Goal: Transaction & Acquisition: Purchase product/service

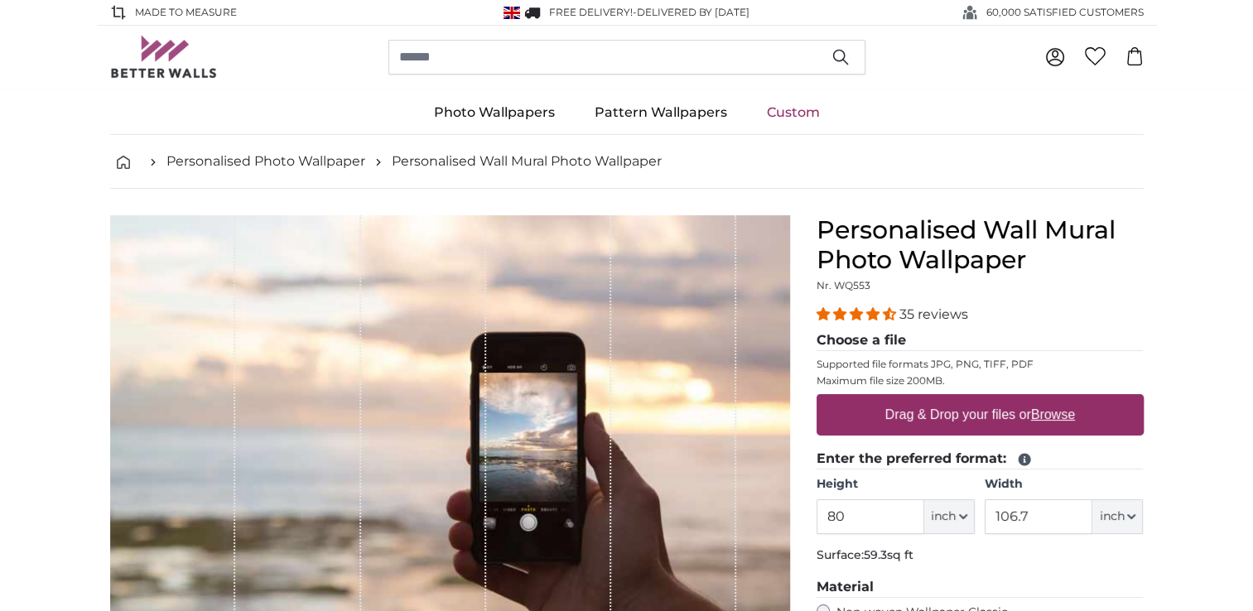
click at [1043, 418] on u "Browse" at bounding box center [1053, 415] width 44 height 14
click at [1043, 399] on input "Drag & Drop your files or Browse" at bounding box center [980, 396] width 327 height 5
type input "**********"
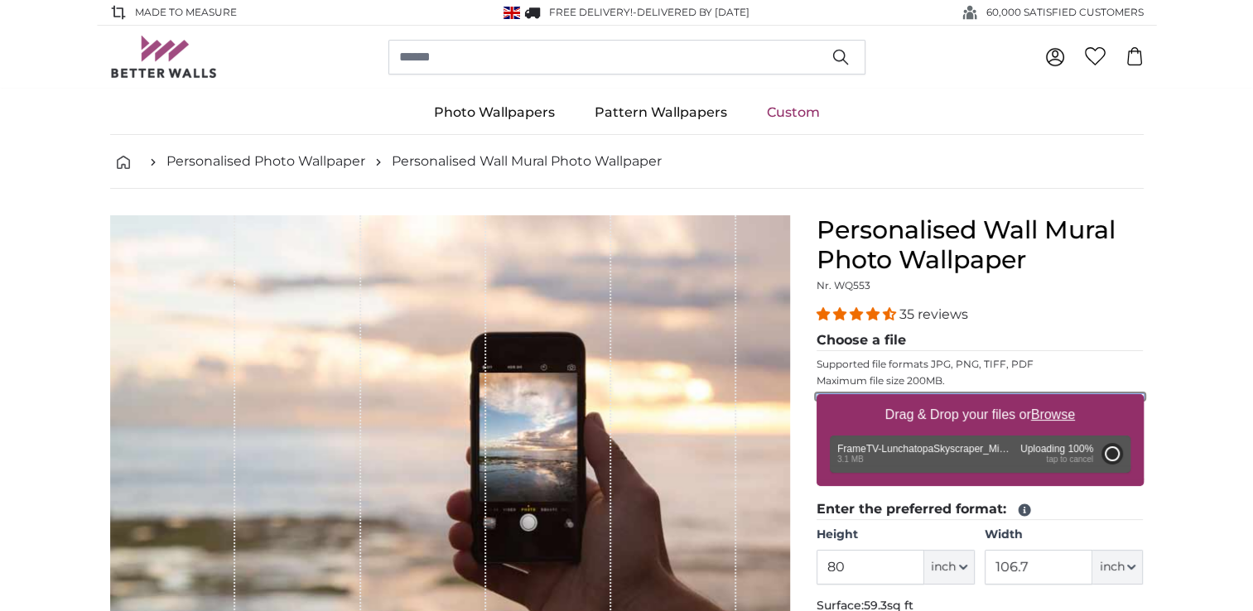
type input "68.9"
type input "122.6"
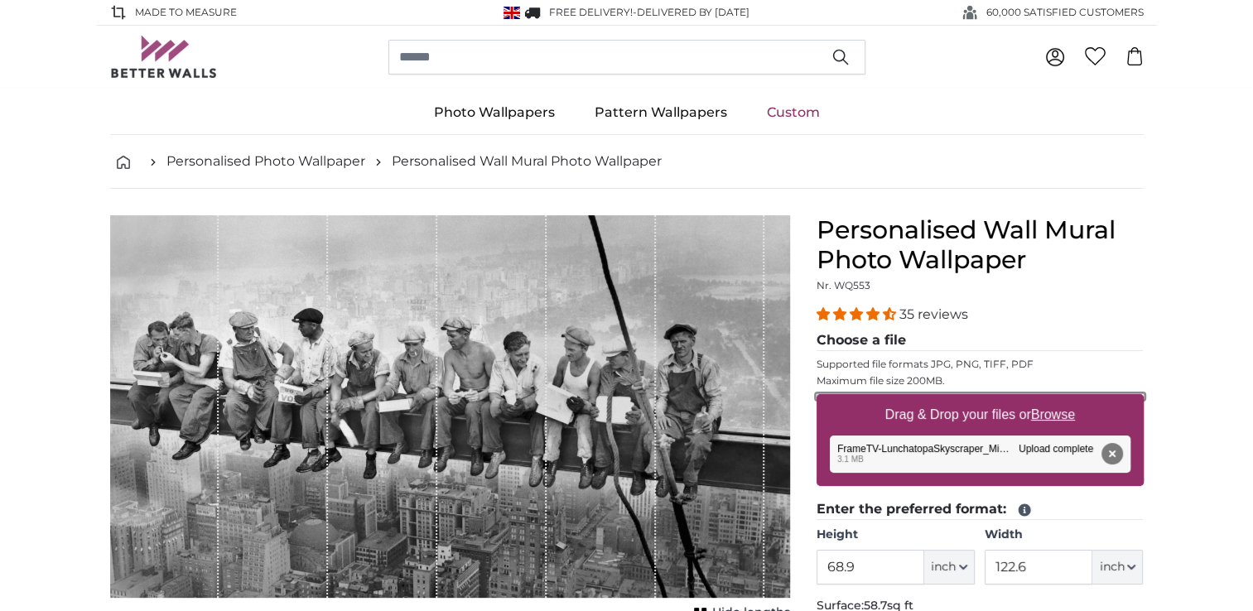
scroll to position [83, 0]
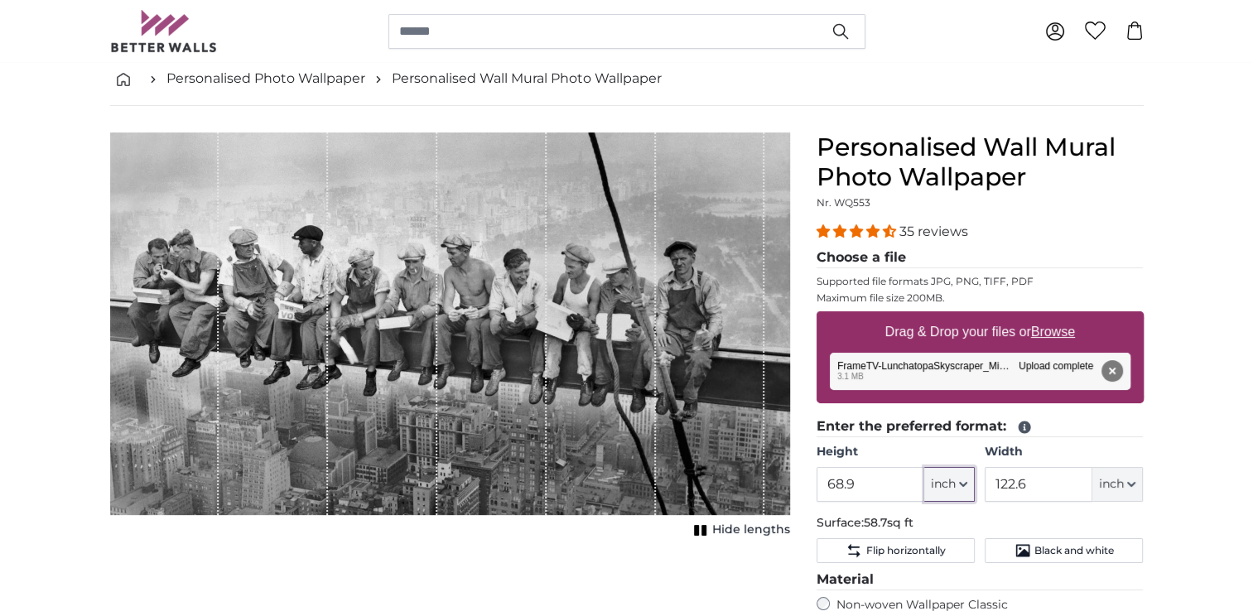
click at [967, 485] on icon "button" at bounding box center [963, 484] width 8 height 8
click at [921, 534] on link "Centimeter (cm)" at bounding box center [949, 527] width 146 height 30
type input "175.1"
type input "311.5"
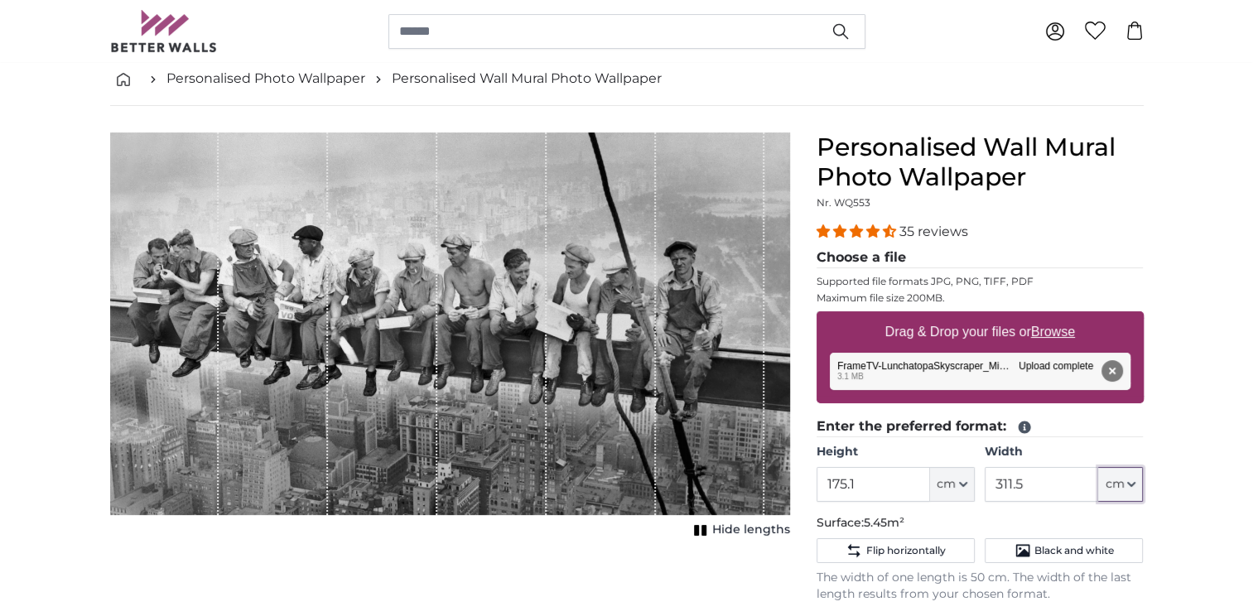
click at [1128, 488] on button "cm" at bounding box center [1121, 484] width 45 height 35
click at [1093, 529] on link "Centimeter (cm)" at bounding box center [1122, 527] width 146 height 30
drag, startPoint x: 833, startPoint y: 482, endPoint x: 785, endPoint y: 482, distance: 47.2
click at [785, 482] on product-detail "Cancel Crop image Hide lengths Personalised Wall Mural Photo Wallpaper Nr. WQ55…" at bounding box center [627, 548] width 1060 height 885
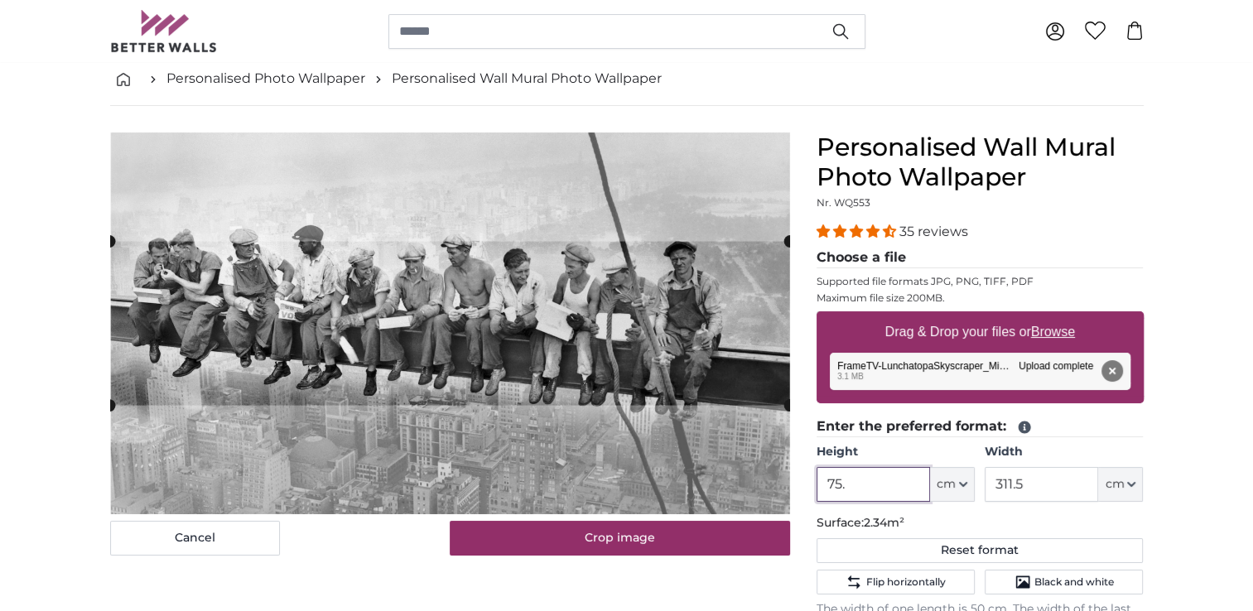
type input "75"
click at [1126, 480] on button "cm" at bounding box center [1121, 484] width 45 height 35
click at [1108, 531] on link "Centimeter (cm)" at bounding box center [1122, 527] width 146 height 30
drag, startPoint x: 1045, startPoint y: 485, endPoint x: 945, endPoint y: 490, distance: 100.4
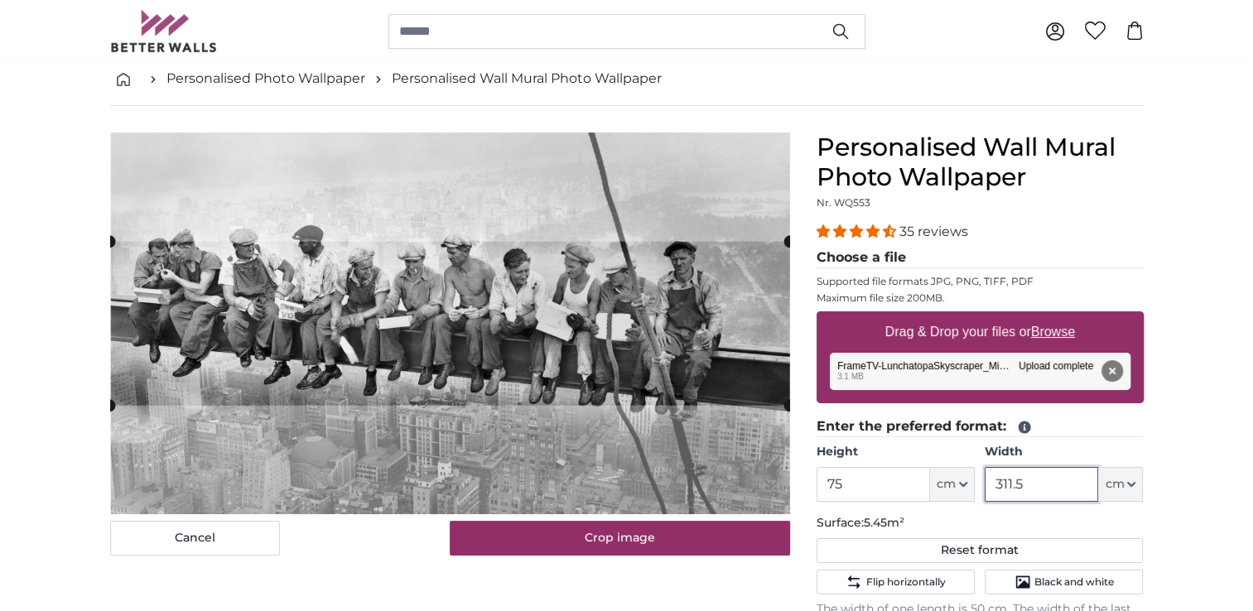
click at [945, 490] on div "Height 75 ft cm Centimeter (cm) Inches (inch) Feet (ft. in.) Width 311.5 ft cm …" at bounding box center [980, 473] width 327 height 58
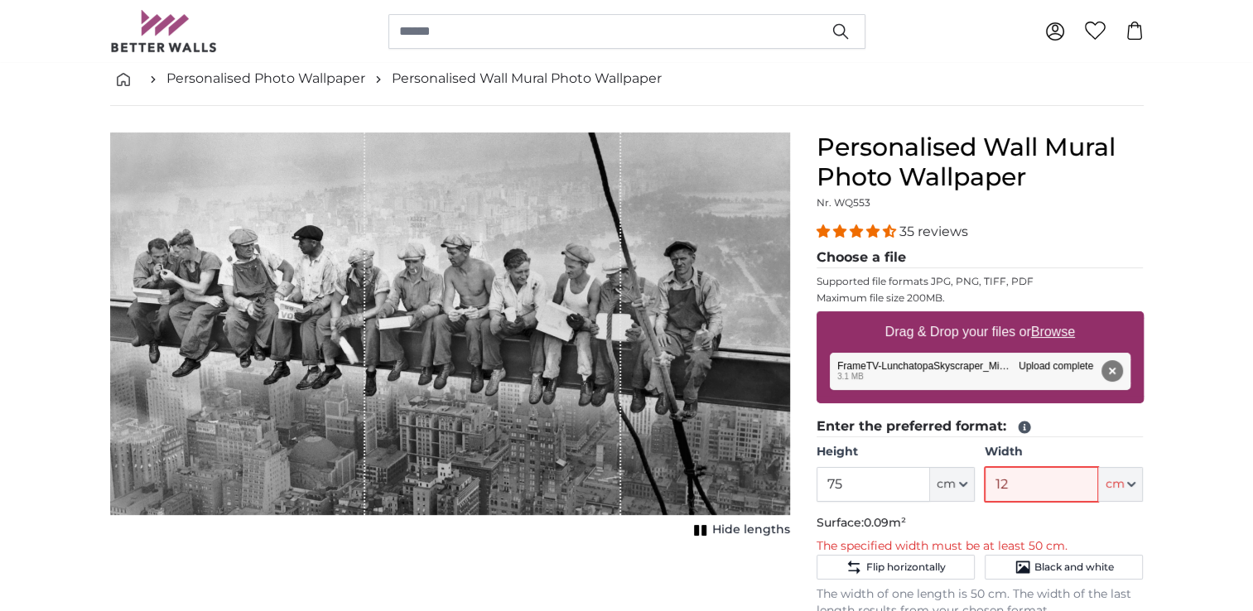
type input "1"
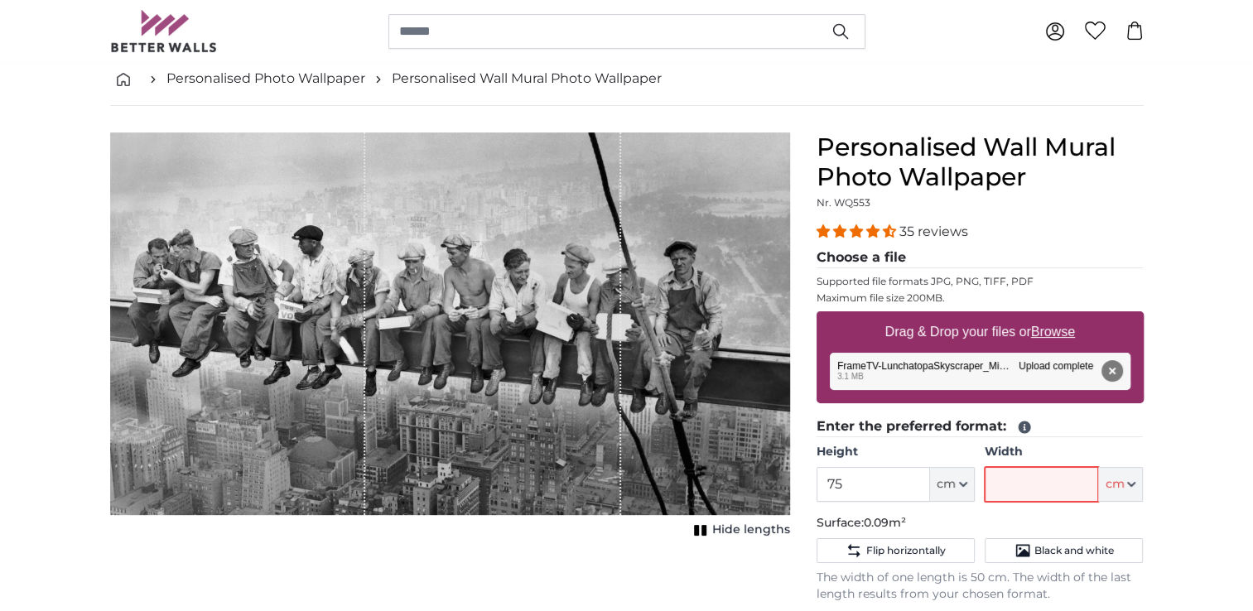
type input "3"
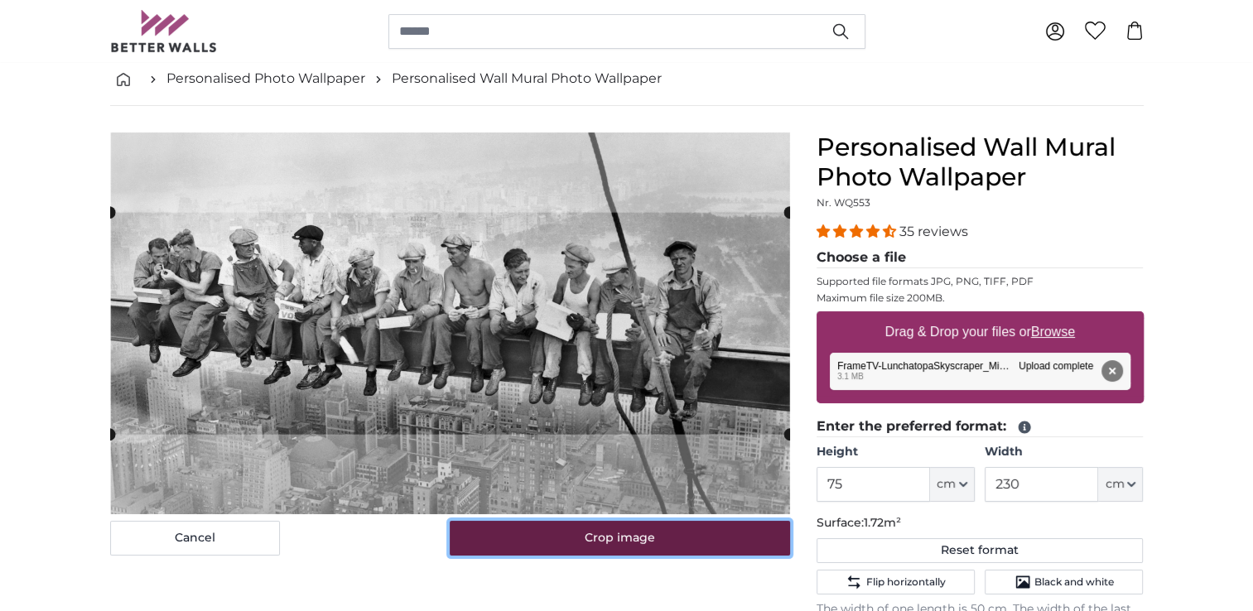
click at [630, 538] on button "Crop image" at bounding box center [620, 538] width 340 height 35
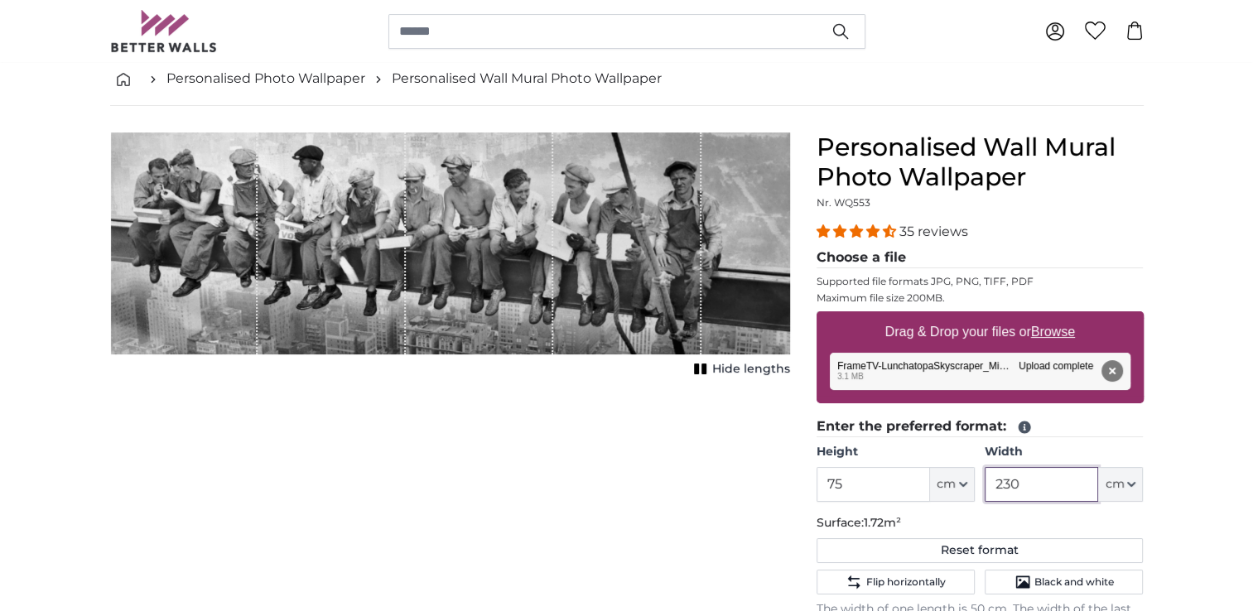
drag, startPoint x: 1031, startPoint y: 479, endPoint x: 988, endPoint y: 482, distance: 42.4
click at [988, 482] on input "230" at bounding box center [1041, 484] width 113 height 35
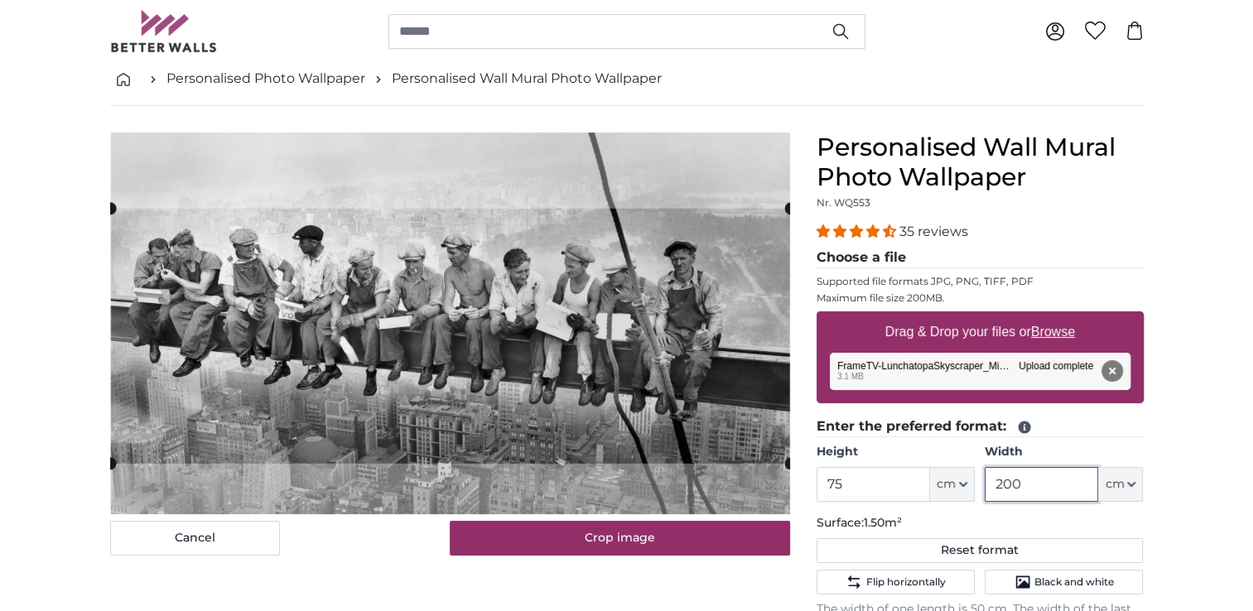
click at [646, 325] on cropper-handle at bounding box center [450, 336] width 680 height 255
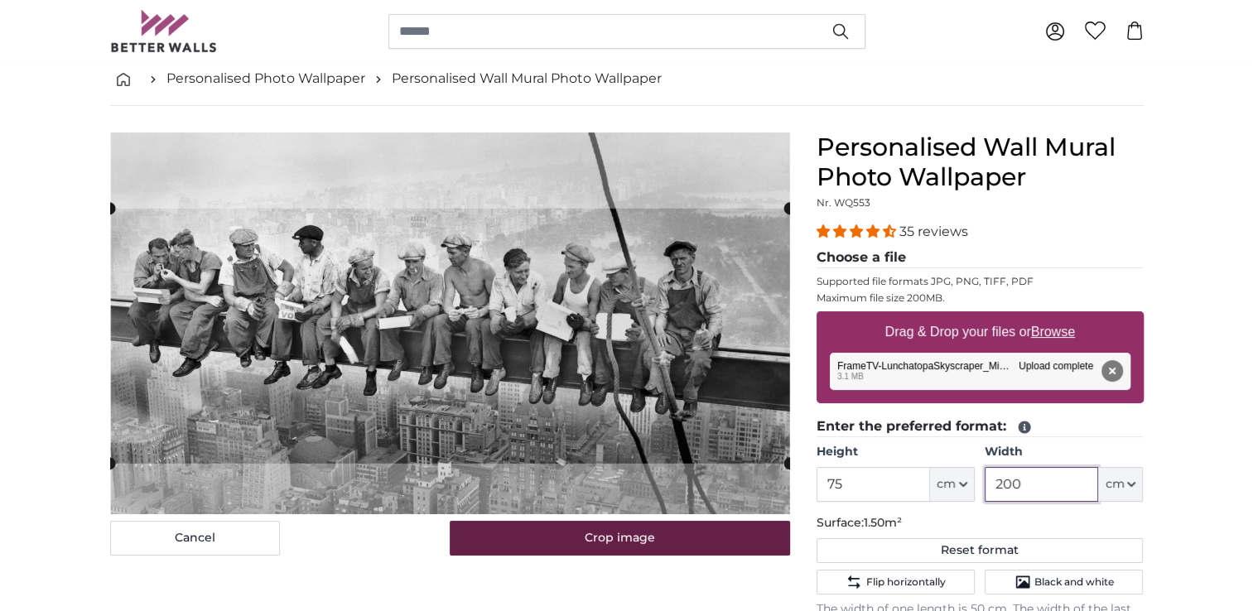
type input "200"
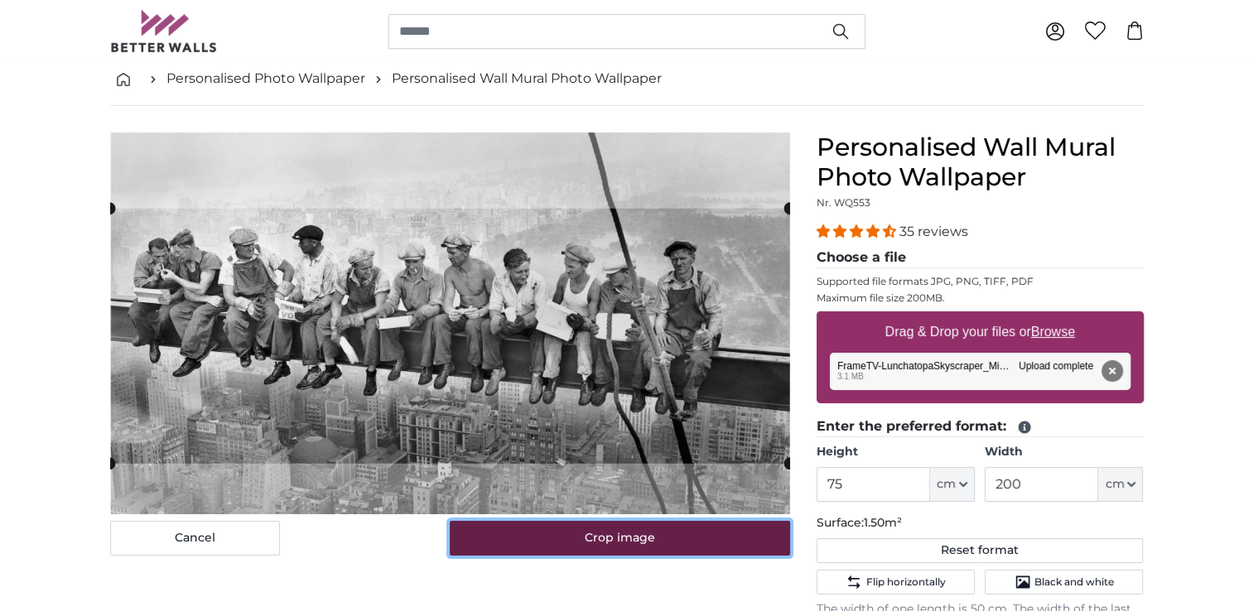
click at [579, 534] on button "Crop image" at bounding box center [620, 538] width 340 height 35
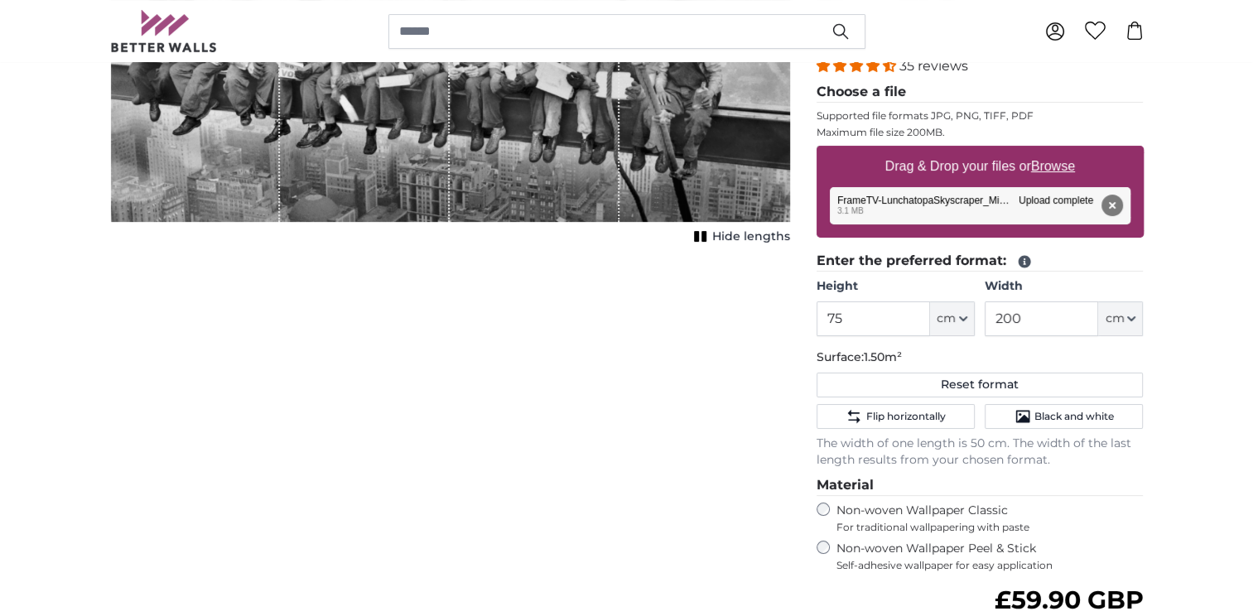
scroll to position [331, 0]
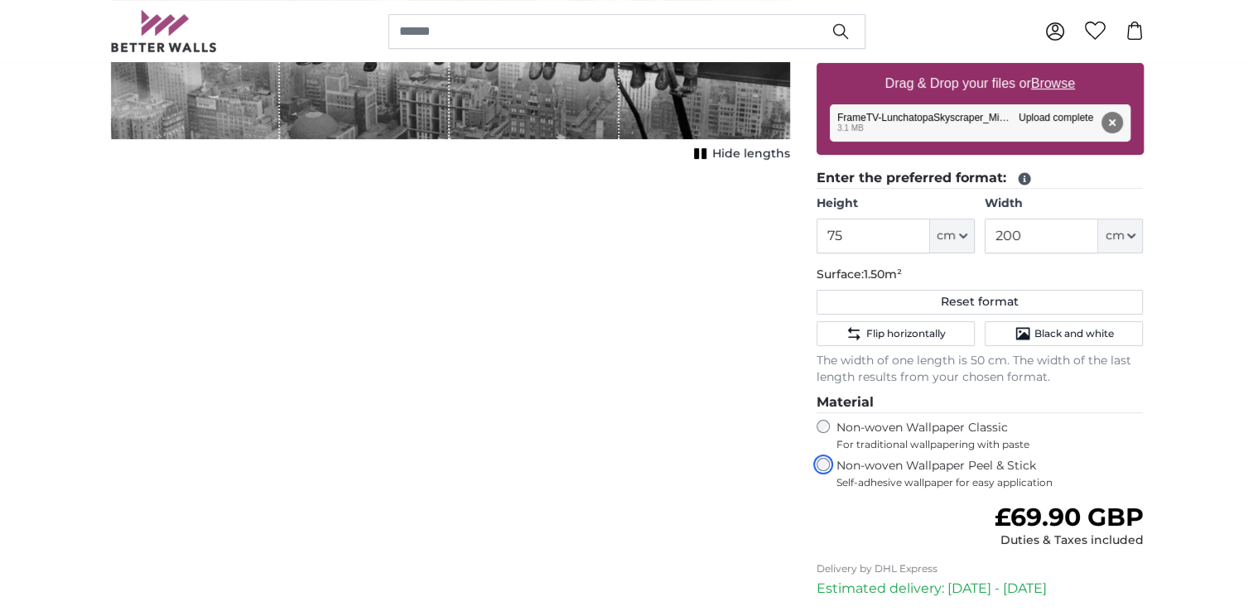
scroll to position [83, 0]
